Goal: Transaction & Acquisition: Purchase product/service

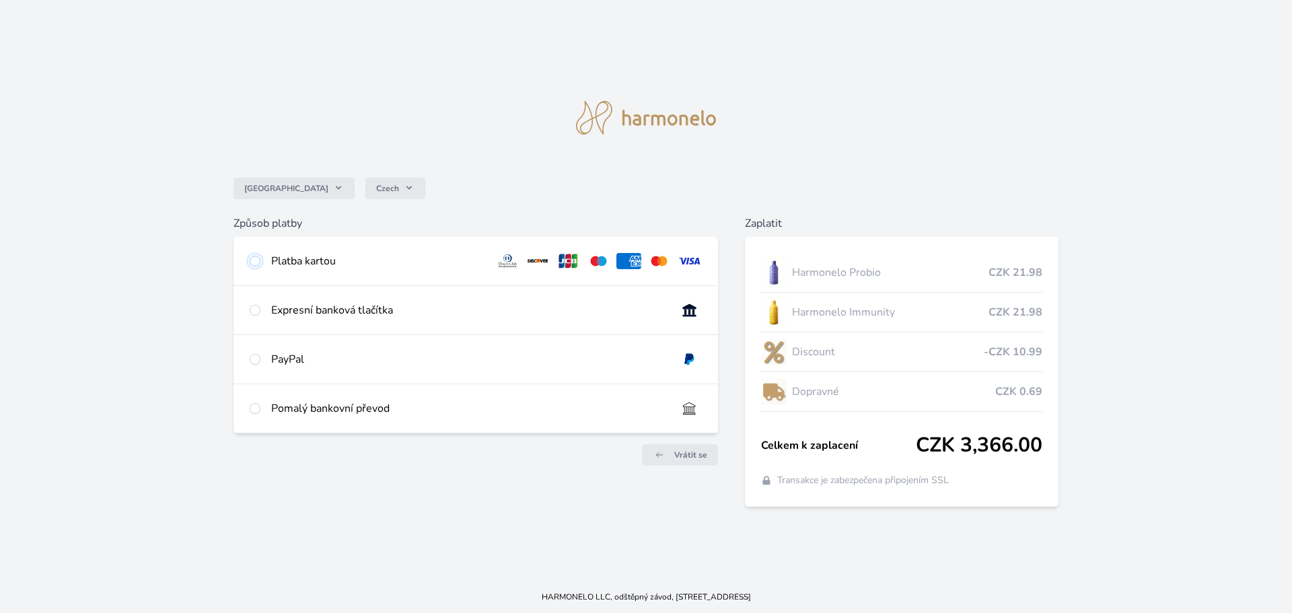
click at [256, 260] on input "radio" at bounding box center [255, 261] width 11 height 11
radio input "true"
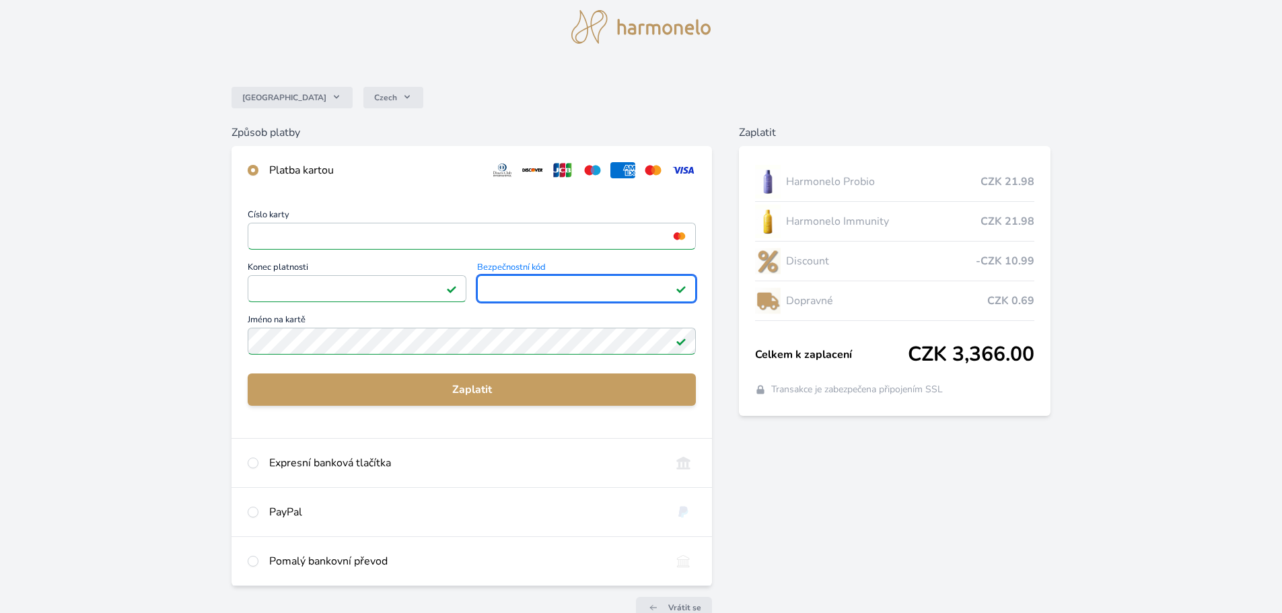
scroll to position [67, 0]
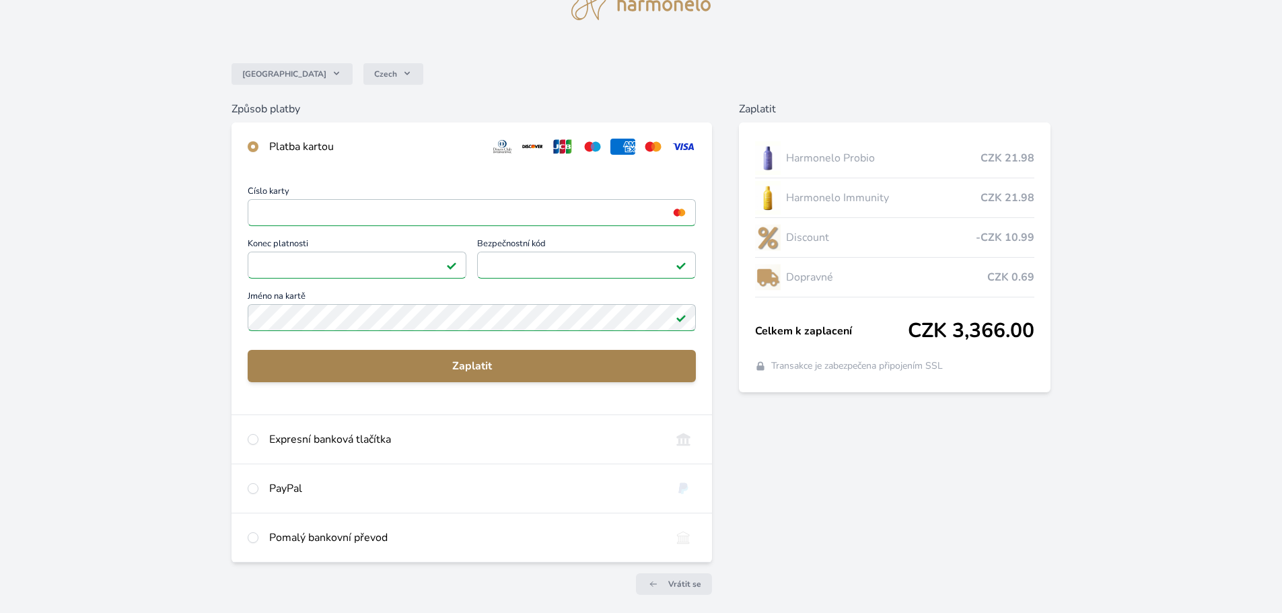
click at [491, 355] on button "Zaplatit" at bounding box center [472, 366] width 448 height 32
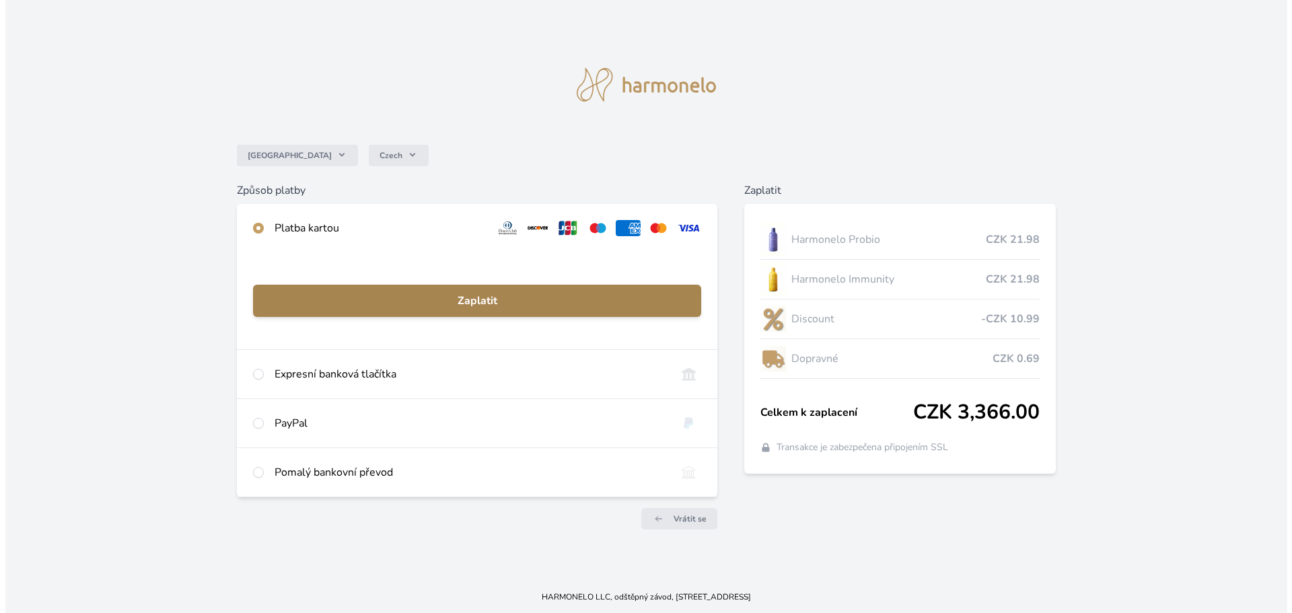
scroll to position [0, 0]
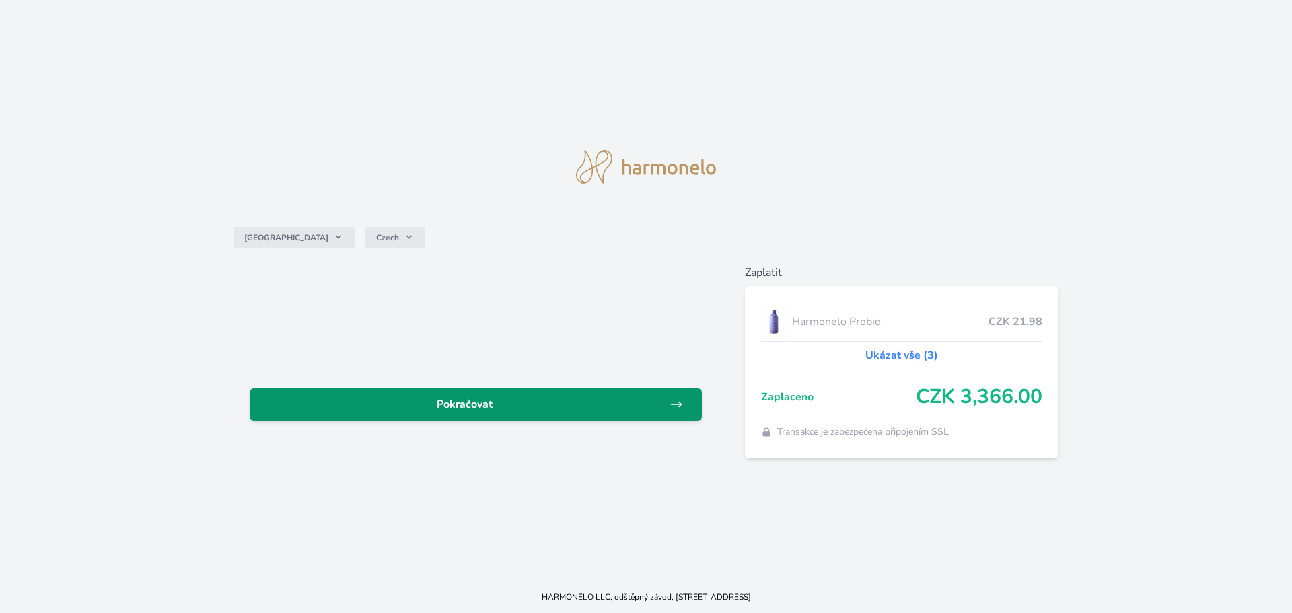
click at [492, 408] on span "Pokračovat" at bounding box center [464, 404] width 409 height 16
